Goal: Browse casually

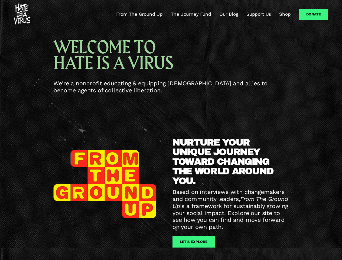
click at [171, 130] on div "NURTURE YOUR UNIQUE JOURNEY TOWARD CHANGING THE WORLD AROUND YOU. Based on inte…" at bounding box center [171, 194] width 342 height 158
